Goal: Transaction & Acquisition: Purchase product/service

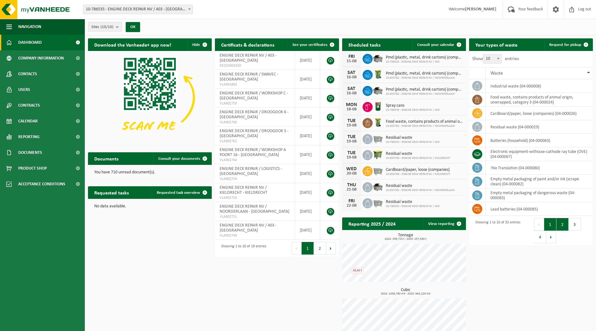
click at [561, 224] on button "2" at bounding box center [563, 224] width 12 height 13
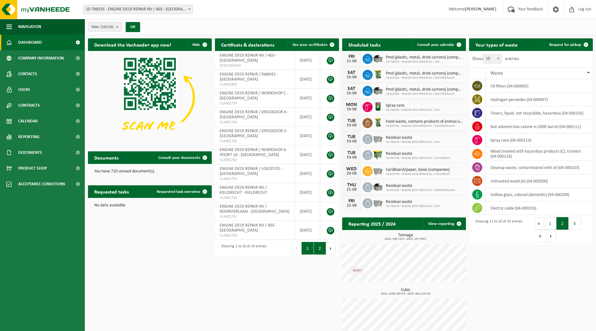
click at [322, 248] on button "2" at bounding box center [320, 248] width 12 height 13
click at [366, 202] on icon at bounding box center [368, 203] width 6 height 6
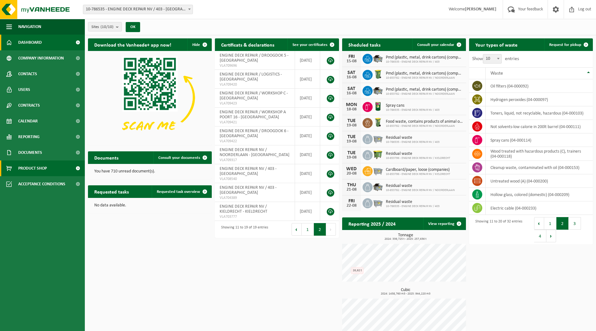
click at [28, 168] on span "Product Shop" at bounding box center [32, 168] width 29 height 16
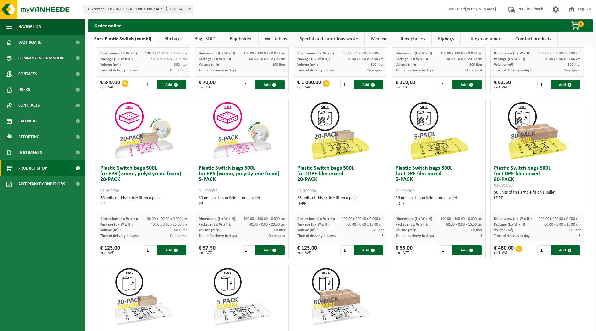
scroll to position [108, 0]
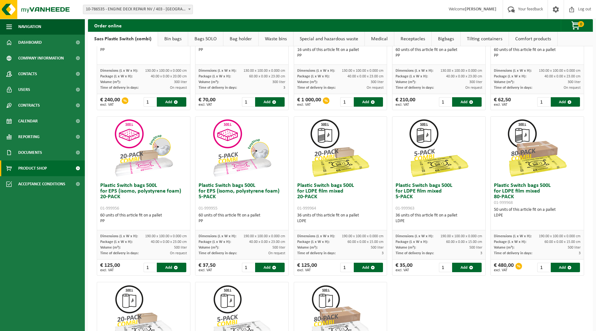
click at [341, 165] on img at bounding box center [340, 148] width 63 height 63
click at [315, 187] on h3 "Plastic Switch bags 500L for LDPE film mixed 20-PACK 01-999964" at bounding box center [340, 197] width 87 height 28
click at [316, 188] on h3 "Plastic Switch bags 500L for LDPE film mixed 20-PACK 01-999964" at bounding box center [340, 197] width 87 height 28
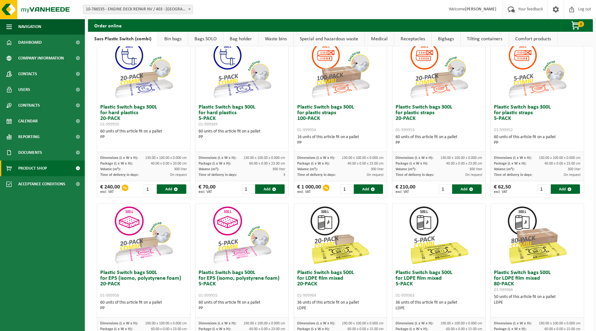
scroll to position [14, 0]
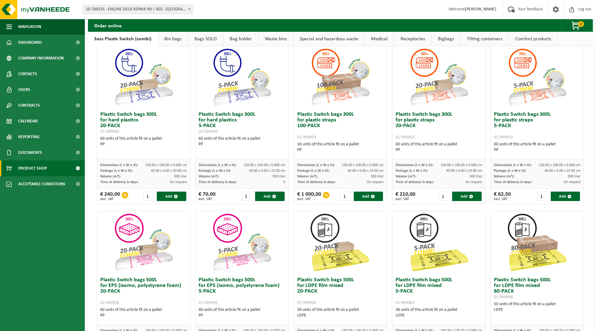
click at [334, 256] on img at bounding box center [340, 242] width 63 height 63
click at [334, 257] on img at bounding box center [340, 242] width 63 height 63
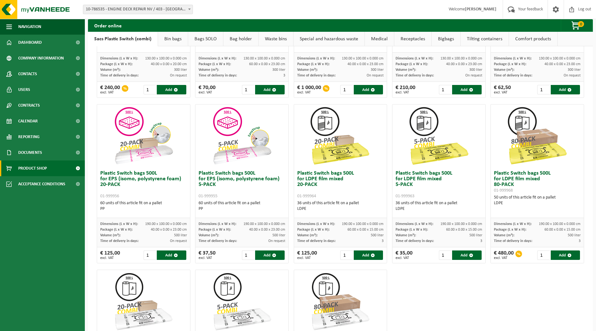
scroll to position [139, 0]
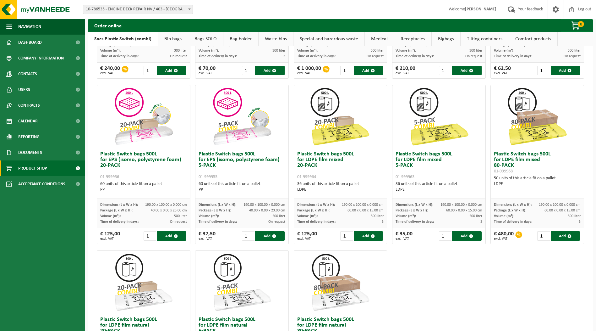
click at [175, 40] on link "Bin bags" at bounding box center [173, 39] width 30 height 14
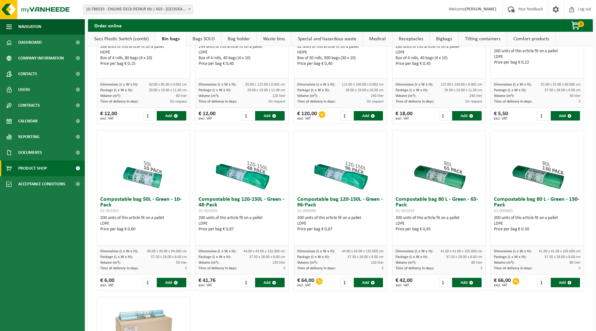
scroll to position [611, 0]
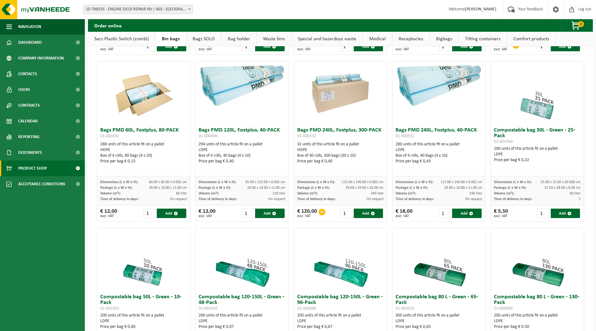
click at [208, 37] on link "Bags SOLO" at bounding box center [203, 39] width 35 height 14
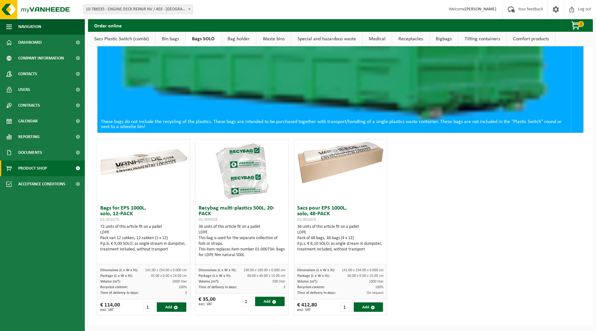
scroll to position [181, 0]
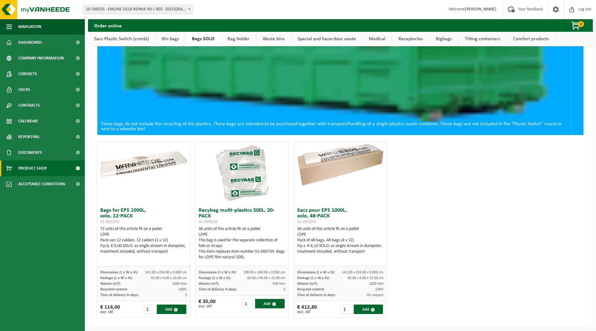
click at [232, 39] on link "Bag holder" at bounding box center [238, 39] width 35 height 14
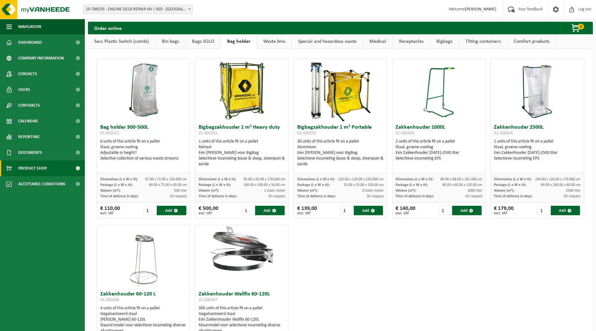
scroll to position [0, 0]
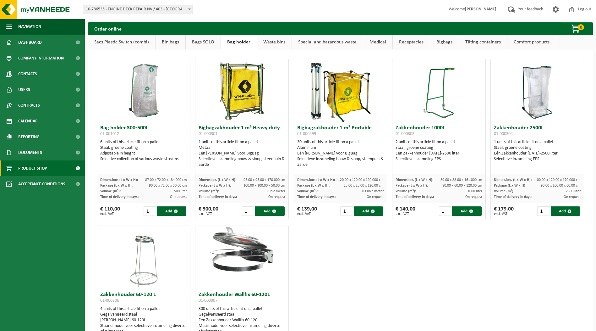
click at [269, 41] on link "Waste bins" at bounding box center [274, 42] width 35 height 14
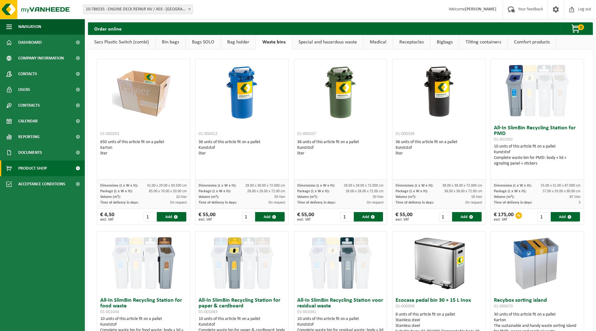
click at [314, 42] on link "Special and hazardous waste" at bounding box center [327, 42] width 71 height 14
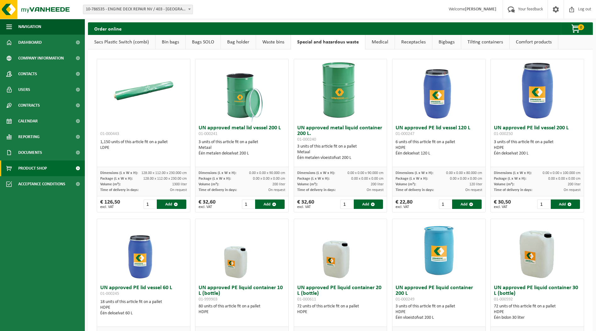
click at [382, 42] on link "Medical" at bounding box center [380, 42] width 29 height 14
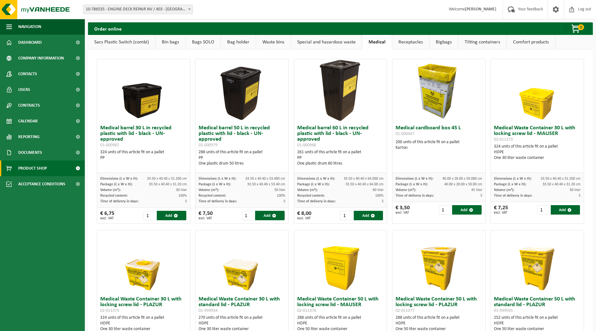
click at [420, 42] on link "Receptacles" at bounding box center [410, 42] width 37 height 14
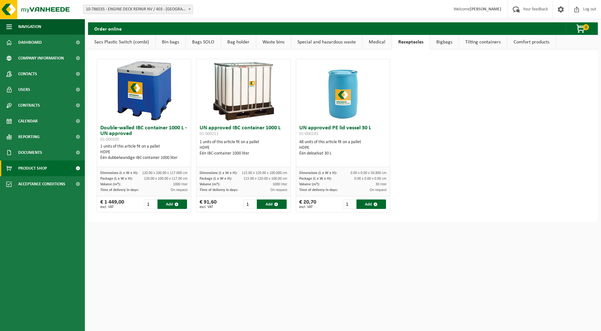
click at [437, 43] on link "Bigbags" at bounding box center [444, 42] width 29 height 14
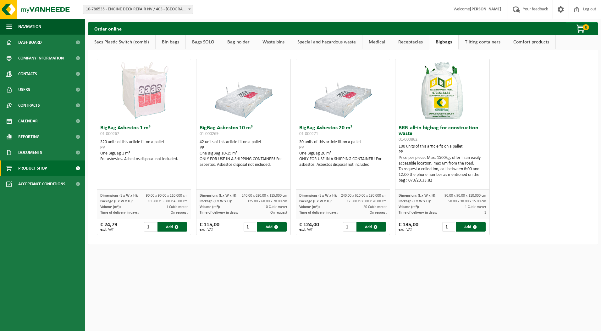
click at [467, 42] on link "Tilting containers" at bounding box center [483, 42] width 48 height 14
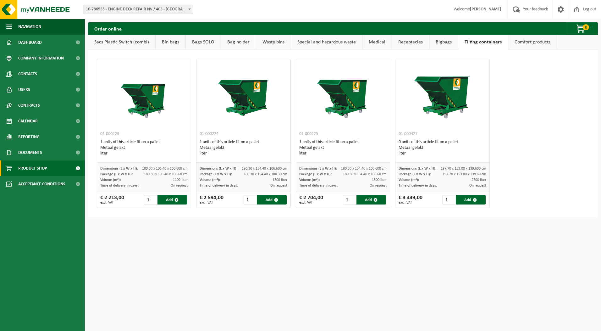
click at [520, 43] on link "Comfort products" at bounding box center [532, 42] width 48 height 14
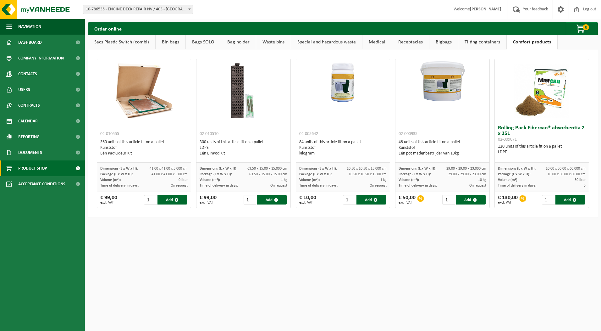
click at [122, 41] on link "Sacs Plastic Switch (combi)" at bounding box center [121, 42] width 67 height 14
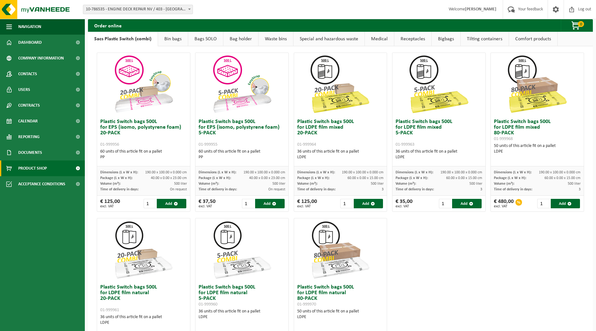
scroll to position [189, 0]
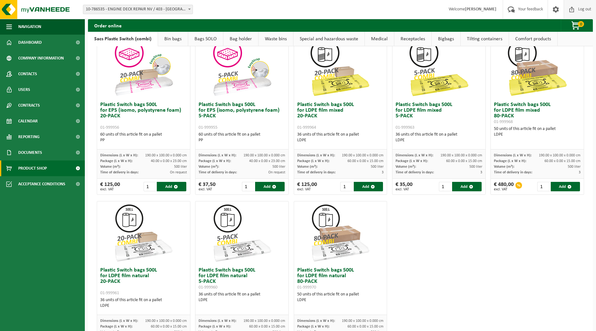
click at [586, 9] on span "Log out" at bounding box center [585, 9] width 16 height 19
